Goal: Task Accomplishment & Management: Complete application form

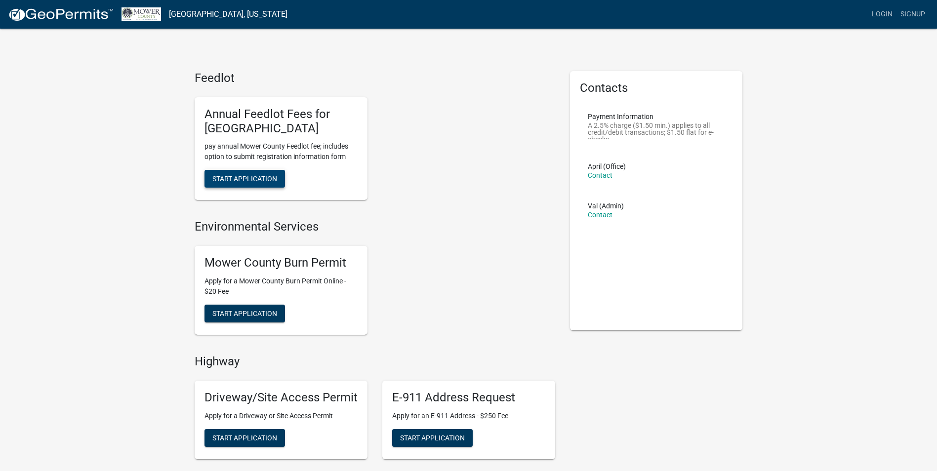
click at [265, 180] on span "Start Application" at bounding box center [244, 179] width 65 height 8
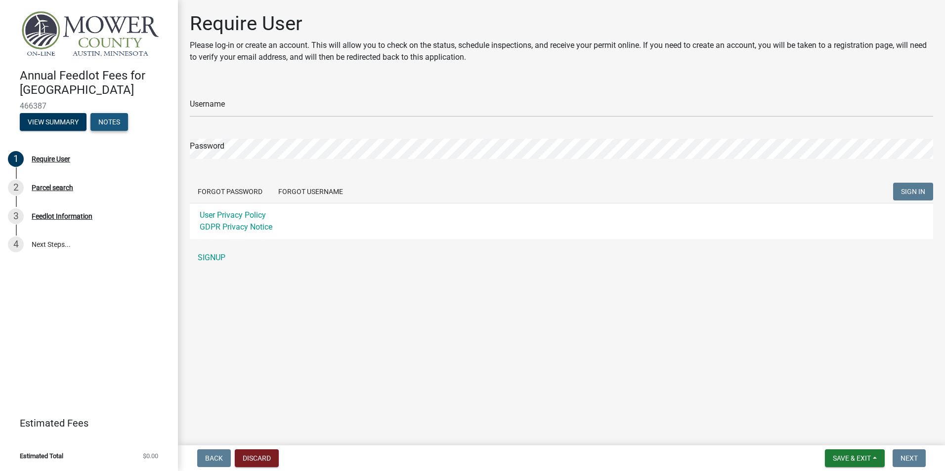
click at [121, 122] on button "Notes" at bounding box center [109, 122] width 38 height 18
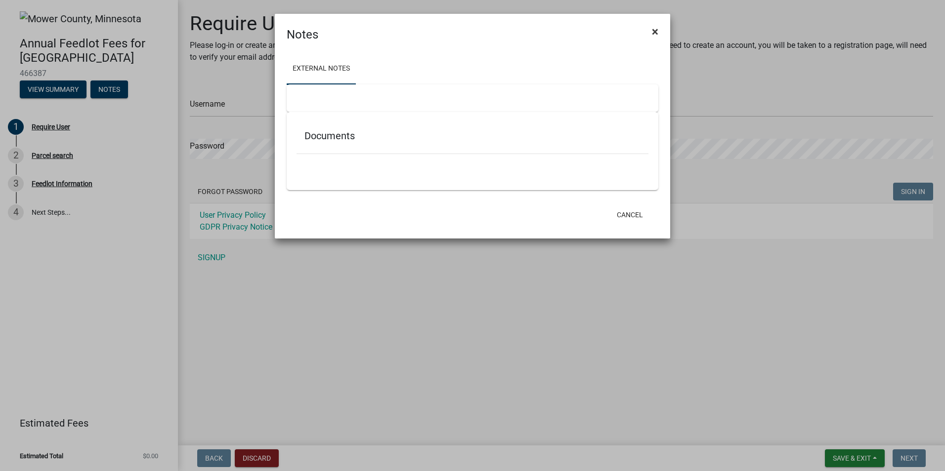
click at [653, 34] on span "×" at bounding box center [655, 32] width 6 height 14
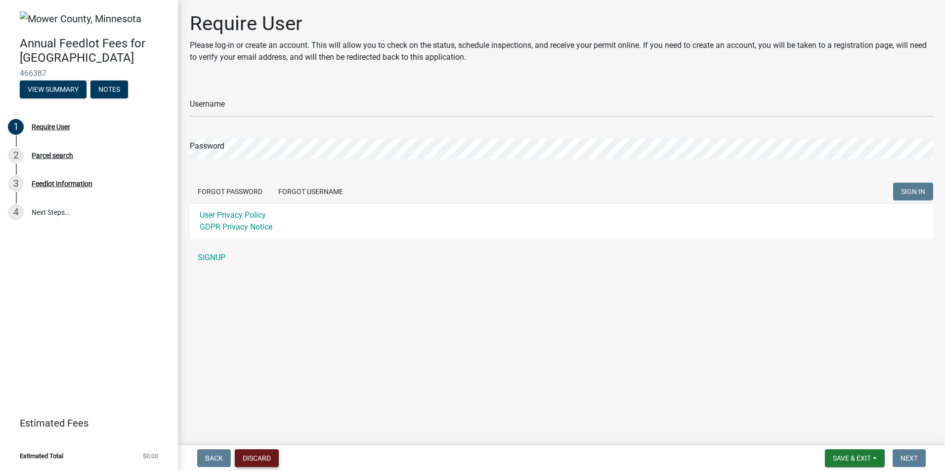
click at [247, 457] on button "Discard" at bounding box center [257, 459] width 44 height 18
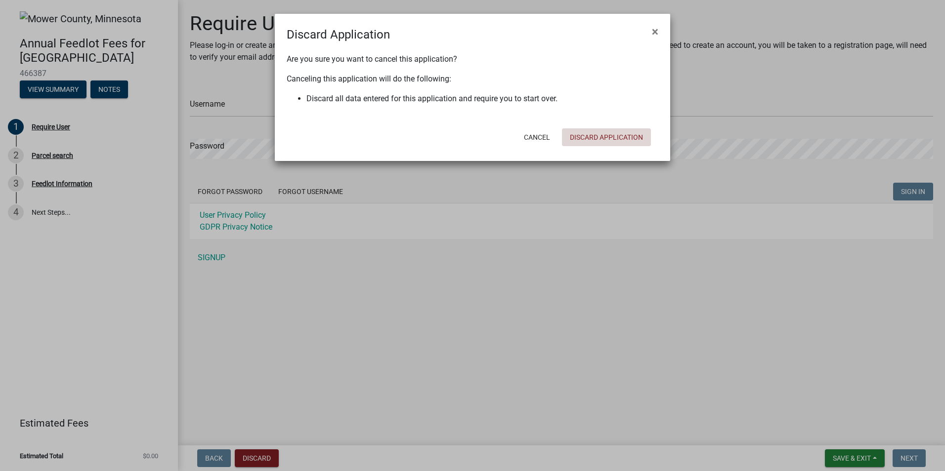
click at [594, 136] on button "Discard Application" at bounding box center [606, 137] width 89 height 18
